Goal: Task Accomplishment & Management: Manage account settings

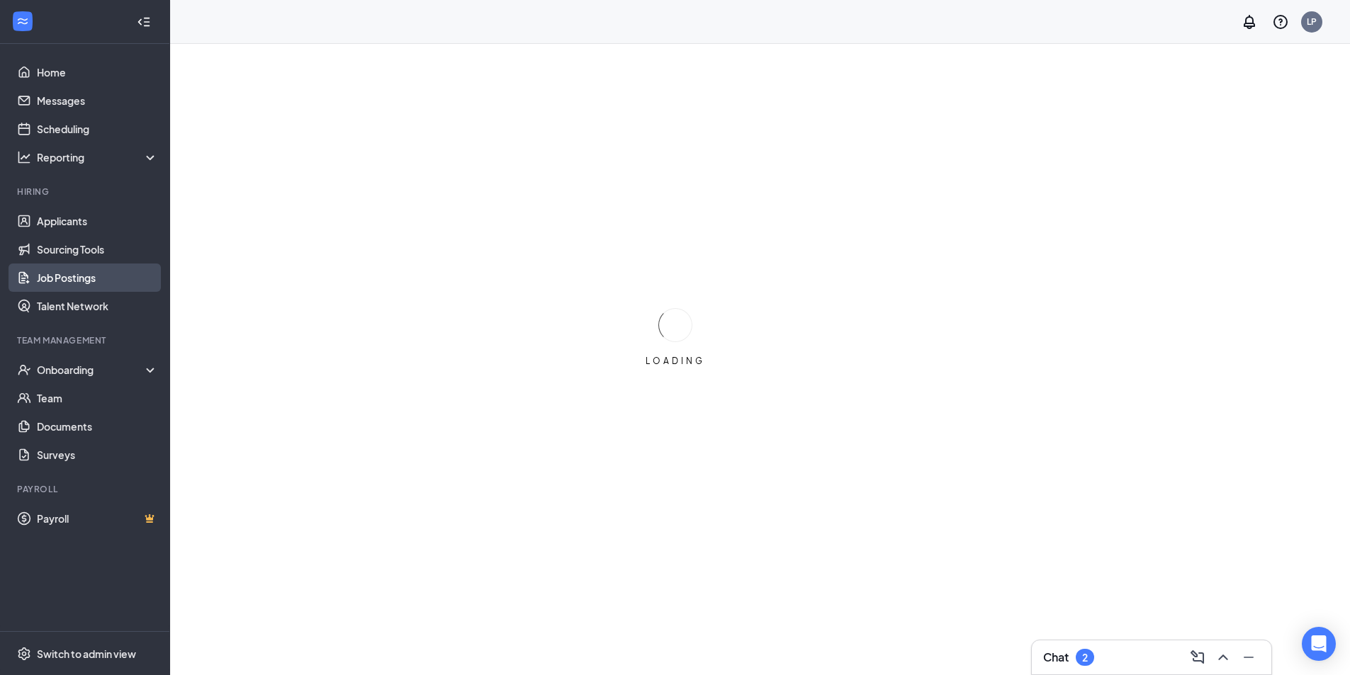
click at [82, 279] on link "Job Postings" at bounding box center [97, 278] width 121 height 28
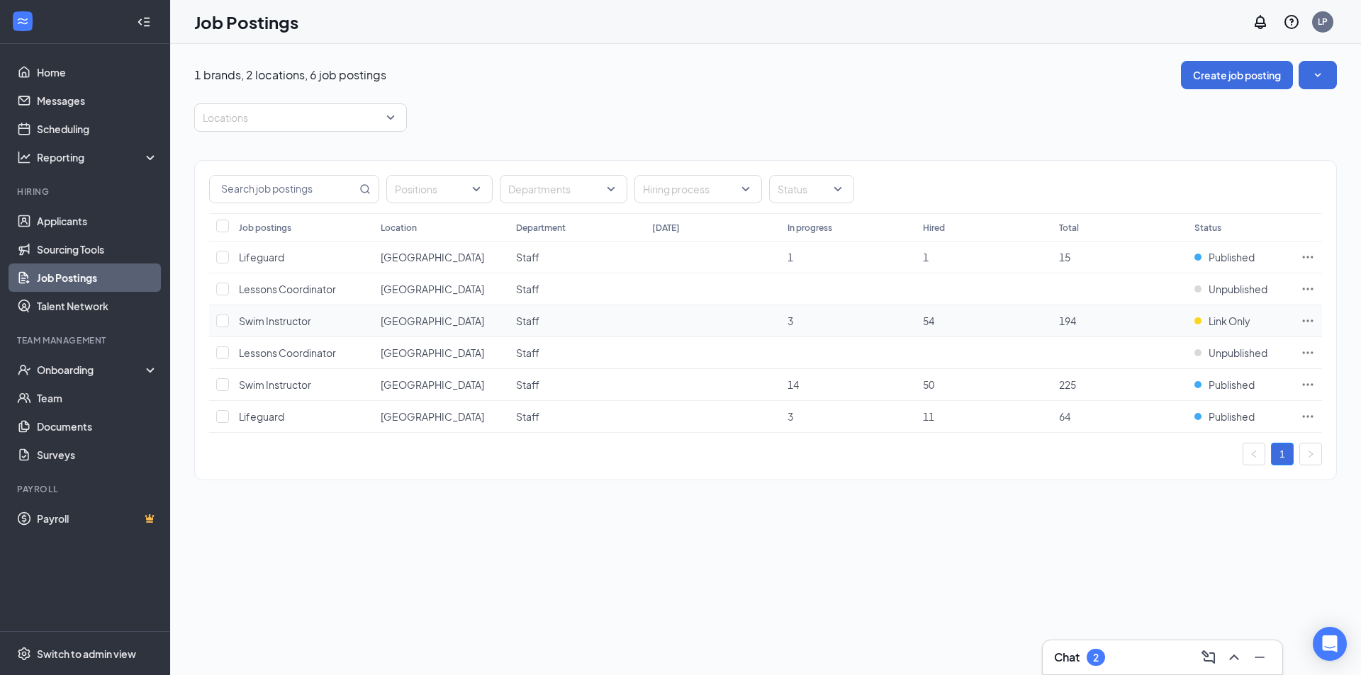
click at [1308, 326] on icon "Ellipses" at bounding box center [1307, 321] width 14 height 14
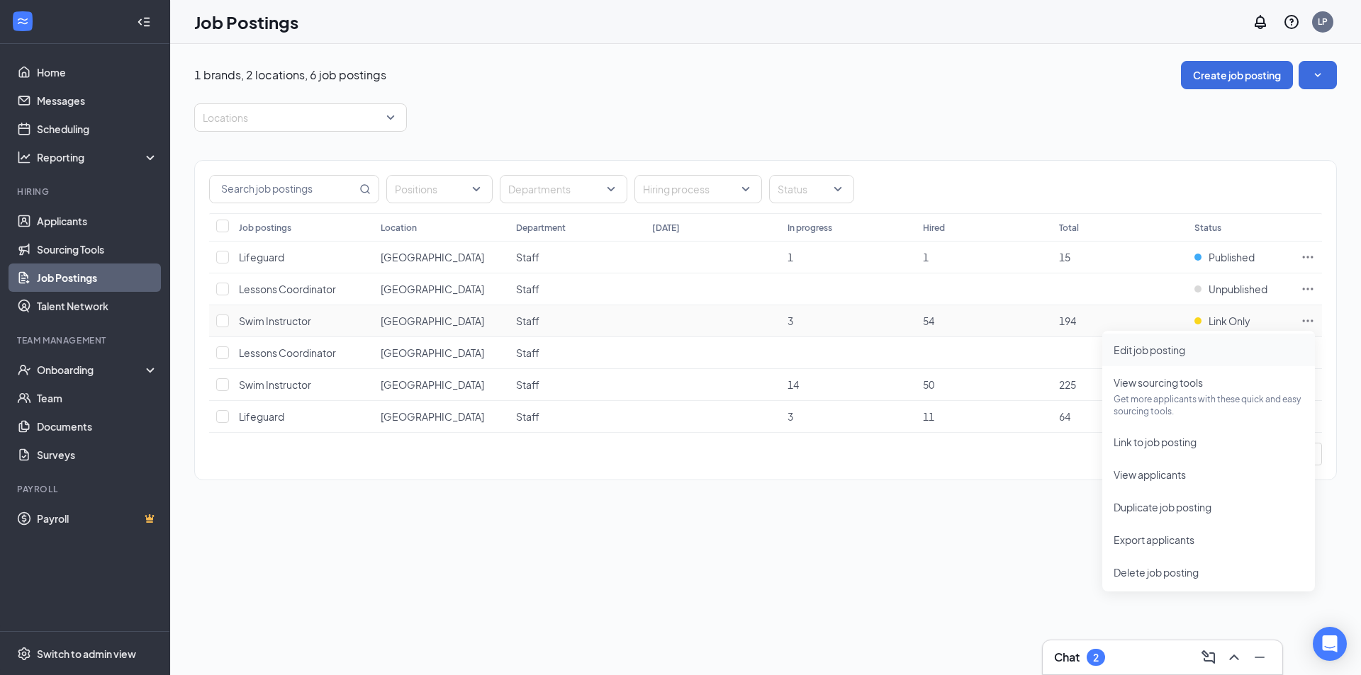
click at [1183, 354] on span "Edit job posting" at bounding box center [1149, 350] width 72 height 13
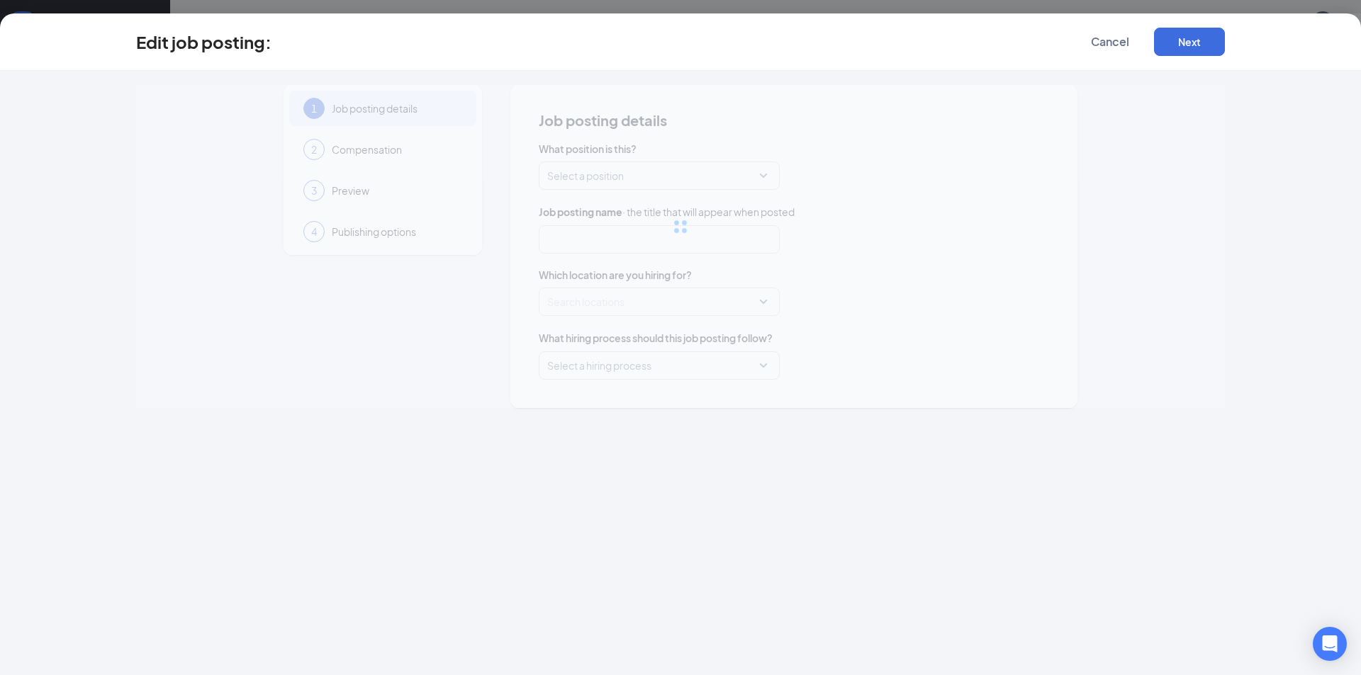
type input "Swim Instructor"
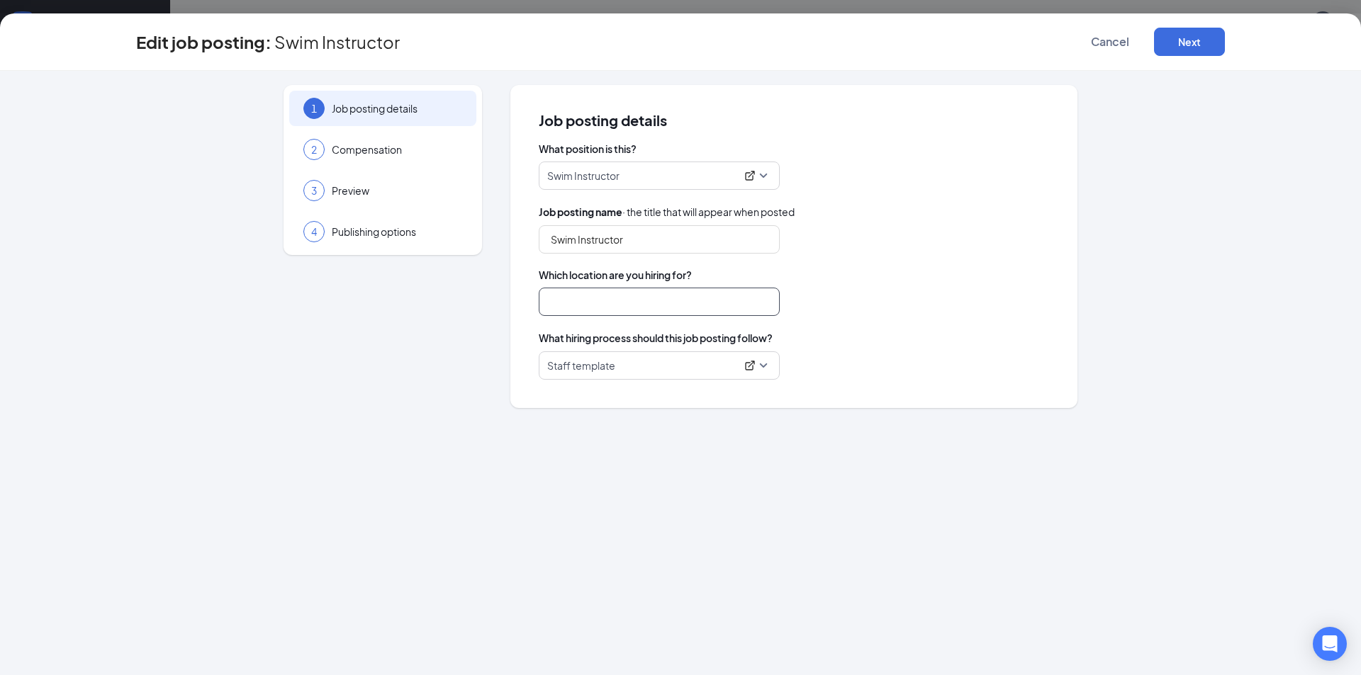
type input "[GEOGRAPHIC_DATA]"
click at [417, 235] on span "Publishing options" at bounding box center [397, 232] width 130 height 14
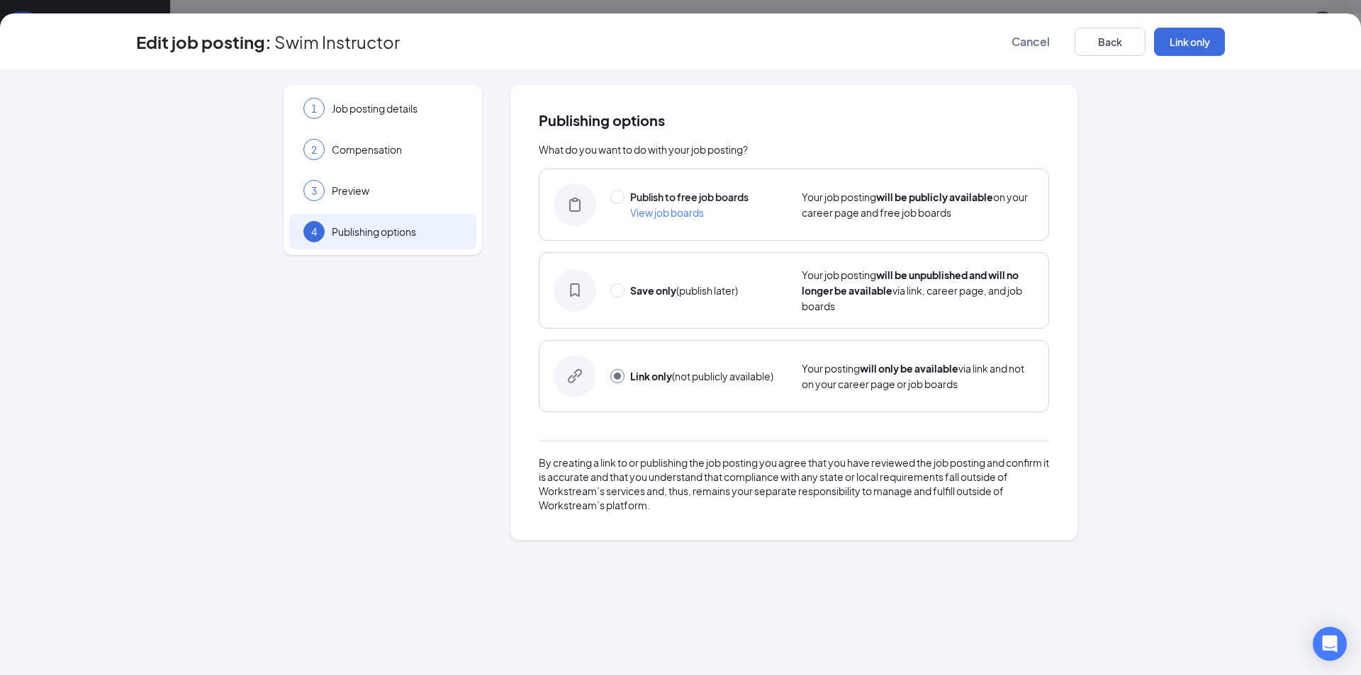
click at [652, 206] on div "View job boards" at bounding box center [667, 213] width 74 height 16
radio input "true"
radio input "false"
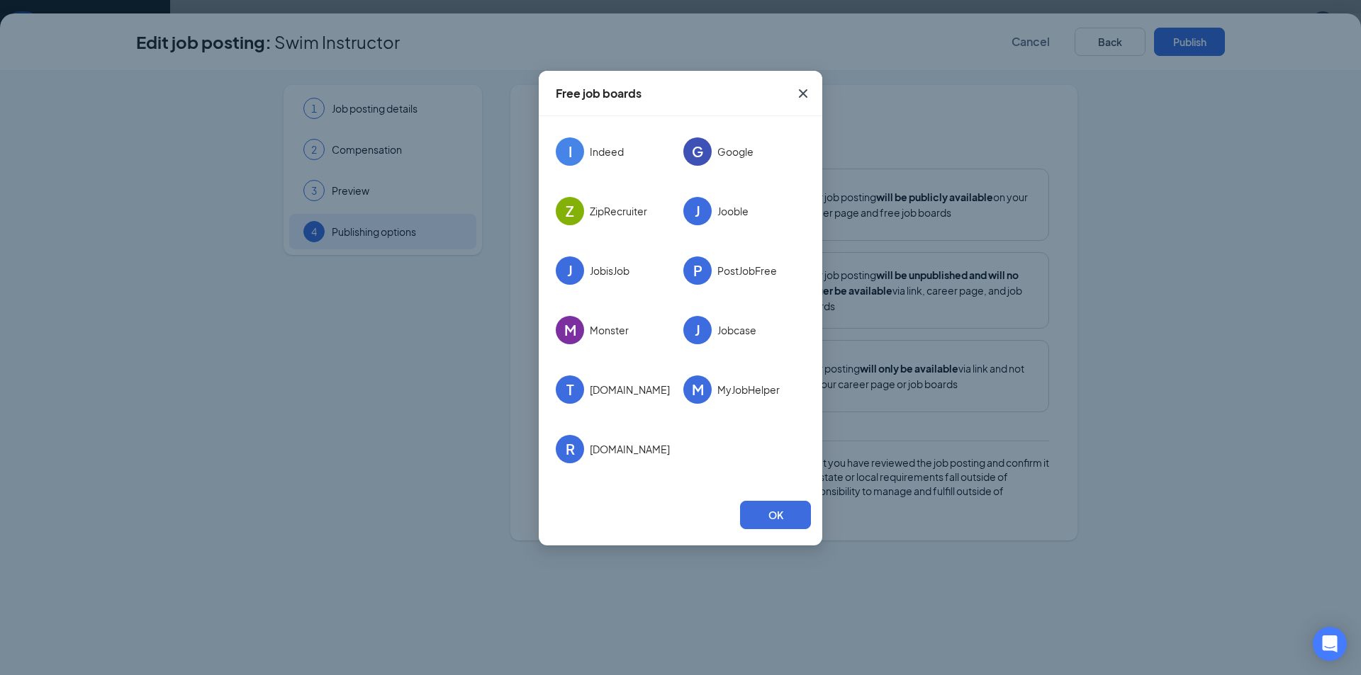
click at [811, 95] on span "Close" at bounding box center [803, 93] width 38 height 38
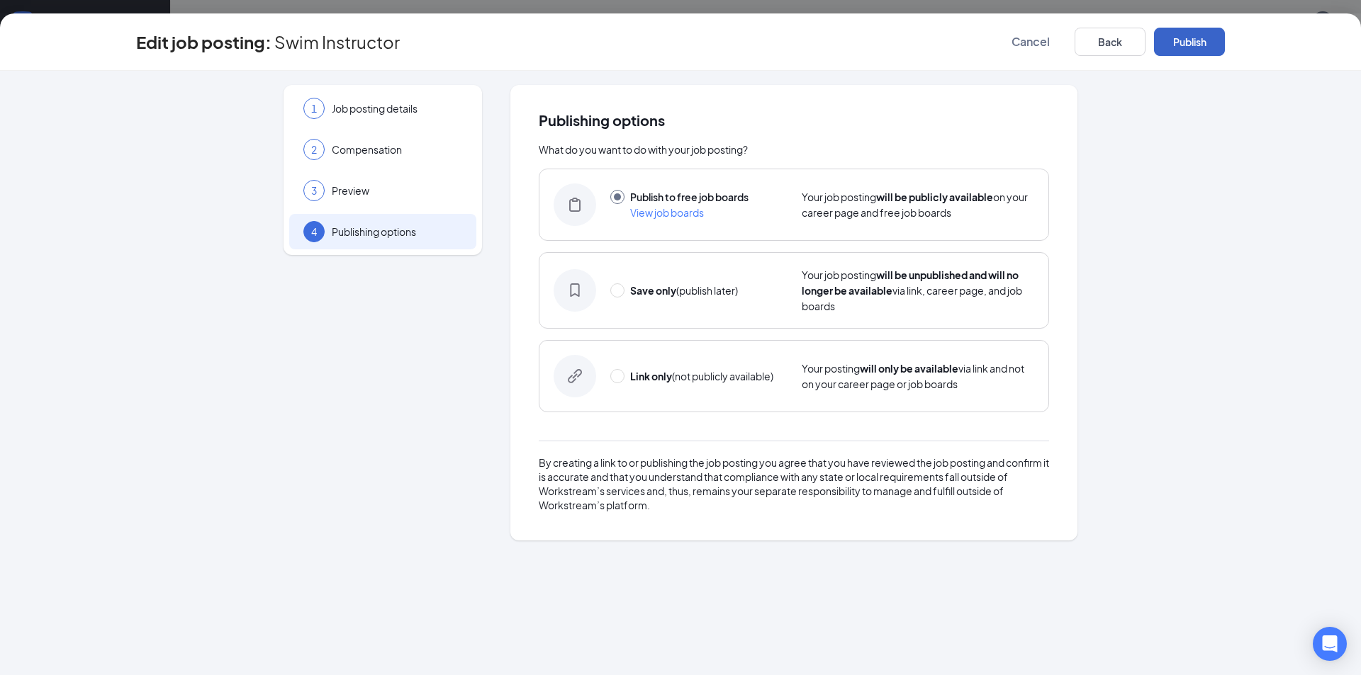
click at [1168, 47] on button "Publish" at bounding box center [1189, 42] width 71 height 28
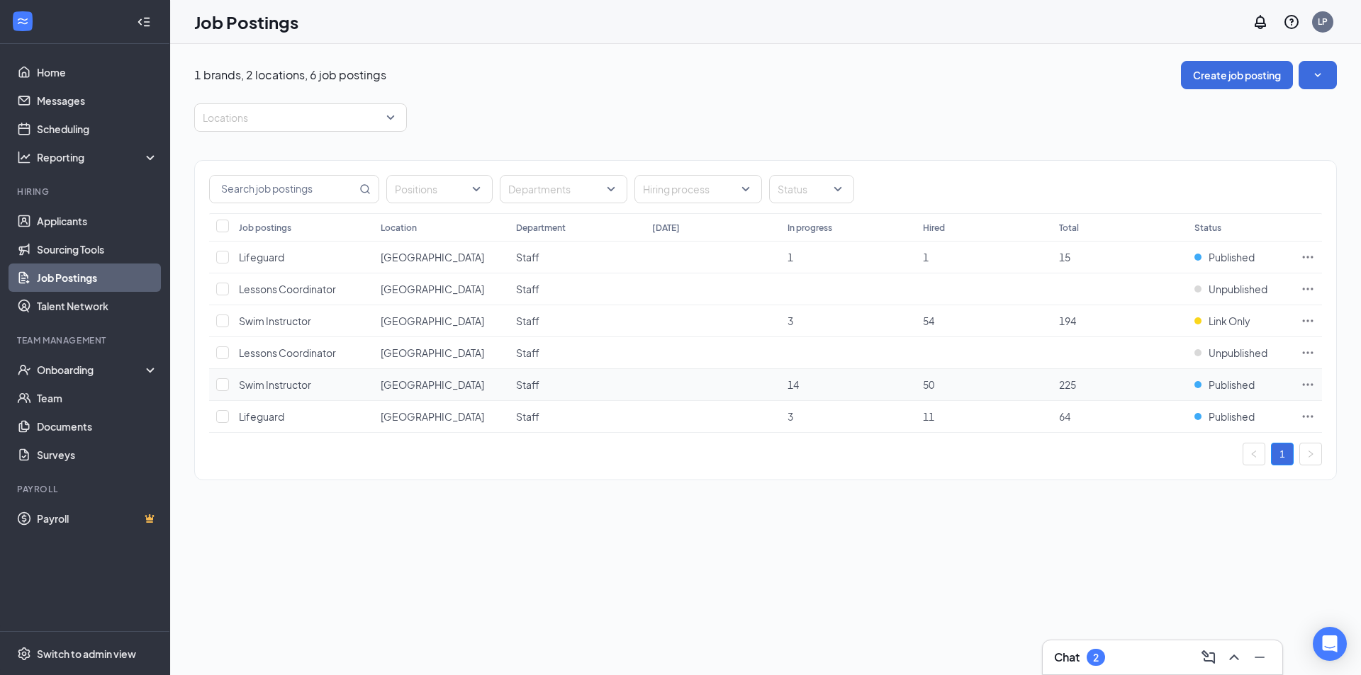
click at [1310, 388] on icon "Ellipses" at bounding box center [1307, 385] width 14 height 14
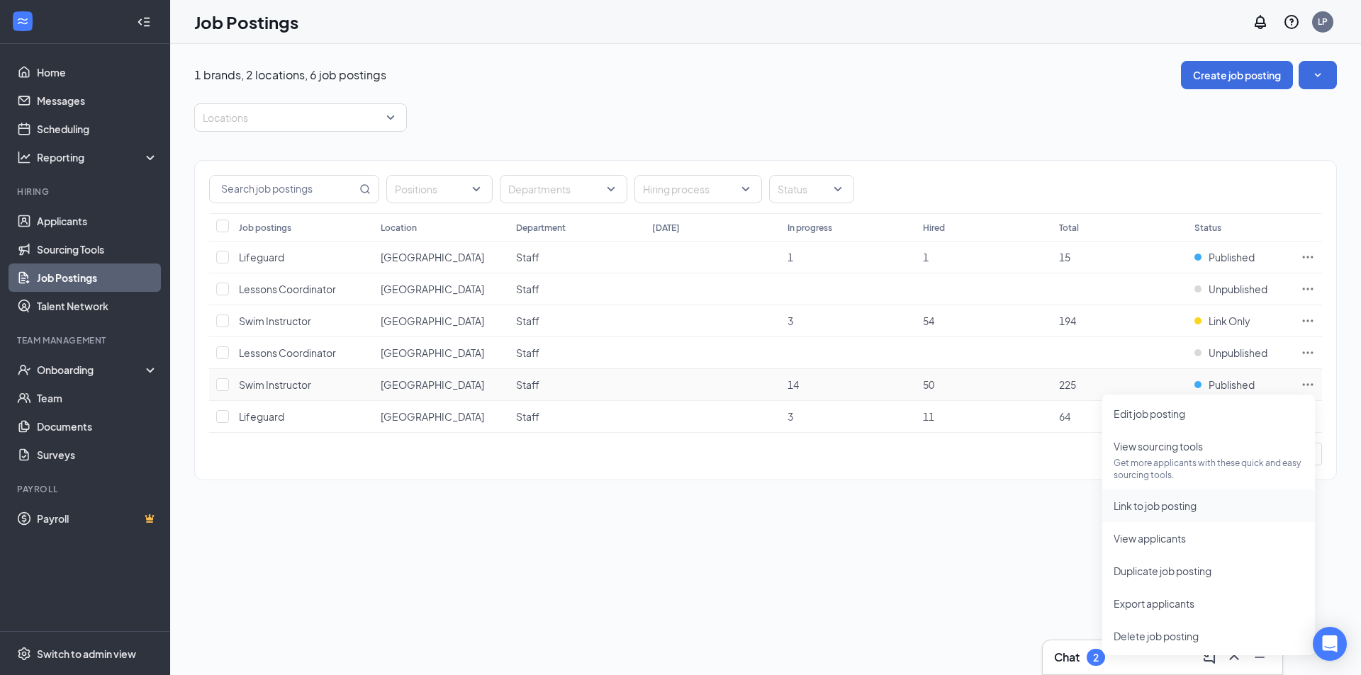
click at [1184, 513] on span "Link to job posting" at bounding box center [1208, 506] width 190 height 16
